Goal: Task Accomplishment & Management: Use online tool/utility

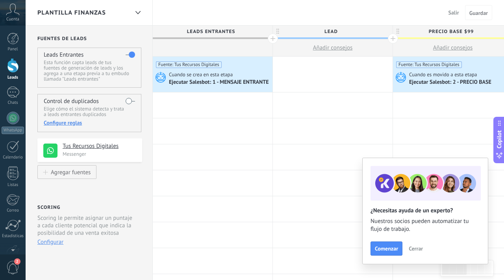
scroll to position [47, 0]
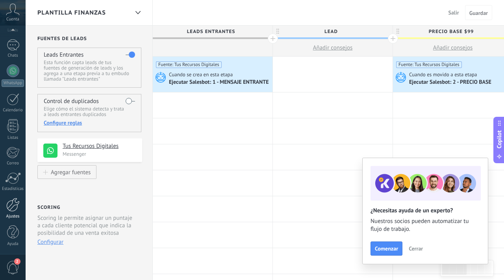
click at [11, 208] on div at bounding box center [12, 205] width 13 height 14
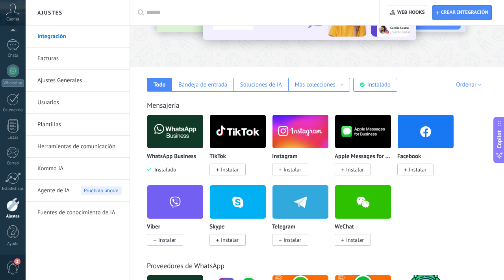
scroll to position [98, 0]
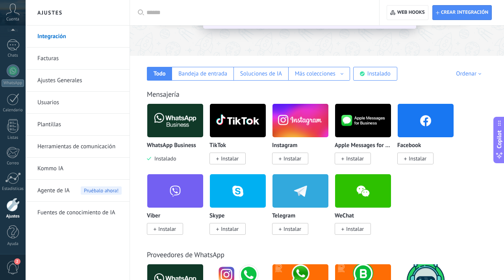
click at [164, 159] on span "Instalado" at bounding box center [163, 158] width 25 height 7
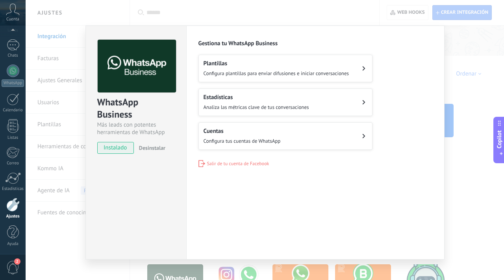
click at [223, 138] on span "Configura tus cuentas de WhatsApp" at bounding box center [242, 141] width 77 height 7
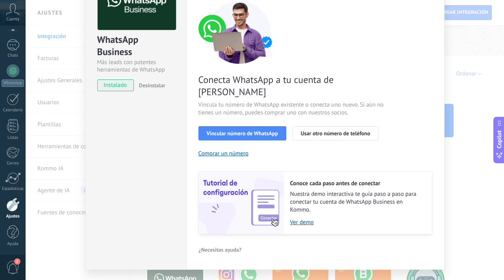
scroll to position [70, 0]
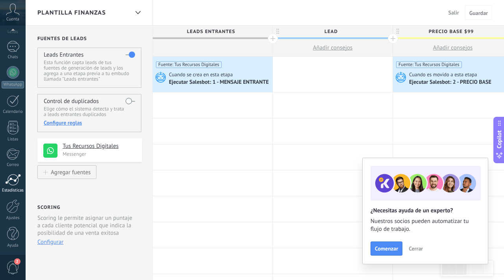
scroll to position [47, 0]
click at [14, 205] on div at bounding box center [12, 205] width 13 height 14
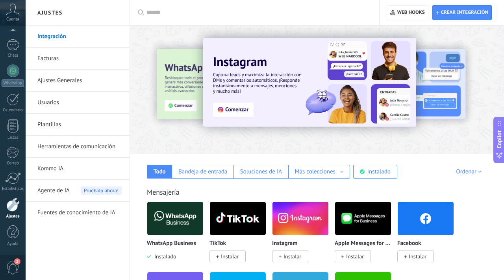
click at [172, 217] on img at bounding box center [175, 219] width 56 height 38
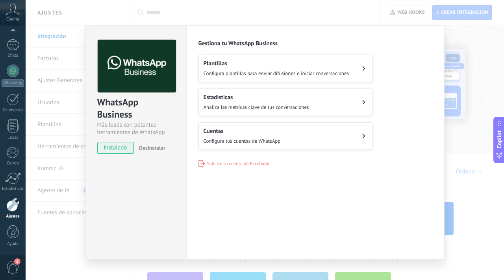
click at [275, 133] on h2 "Cuentas" at bounding box center [242, 131] width 77 height 7
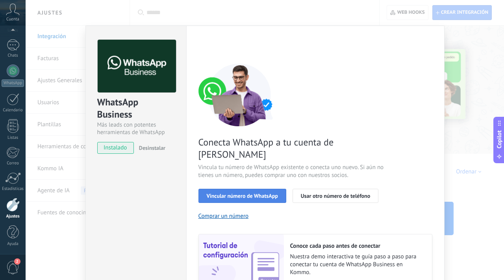
click at [273, 193] on span "Vincular número de WhatsApp" at bounding box center [242, 196] width 71 height 6
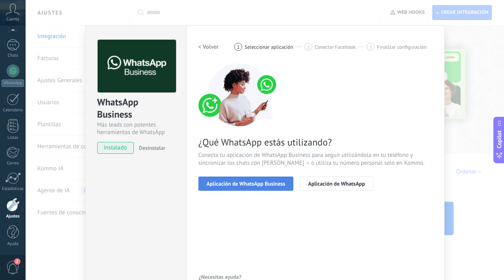
click at [270, 185] on span "Aplicación de WhatsApp Business" at bounding box center [246, 184] width 79 height 6
